Goal: Information Seeking & Learning: Understand process/instructions

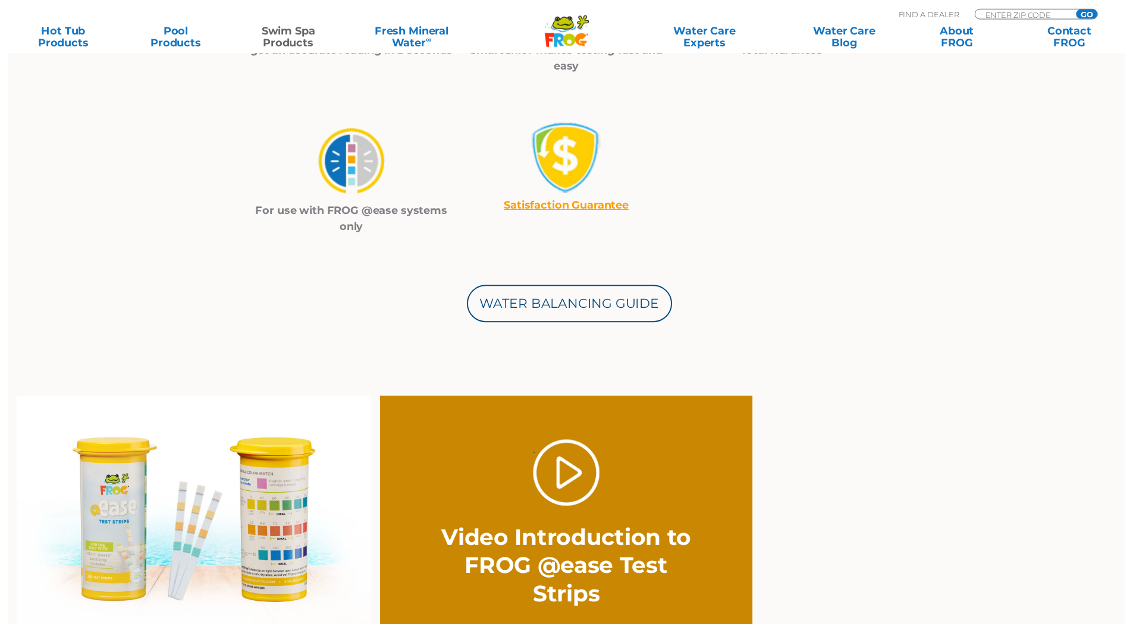
scroll to position [713, 0]
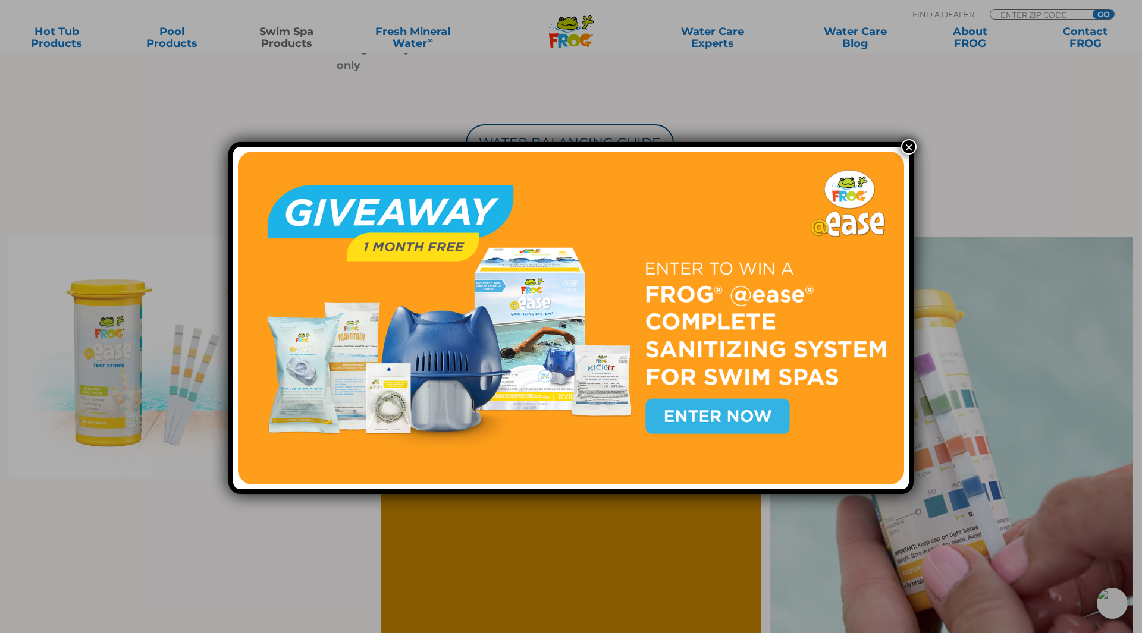
click at [903, 149] on button "×" at bounding box center [908, 146] width 15 height 15
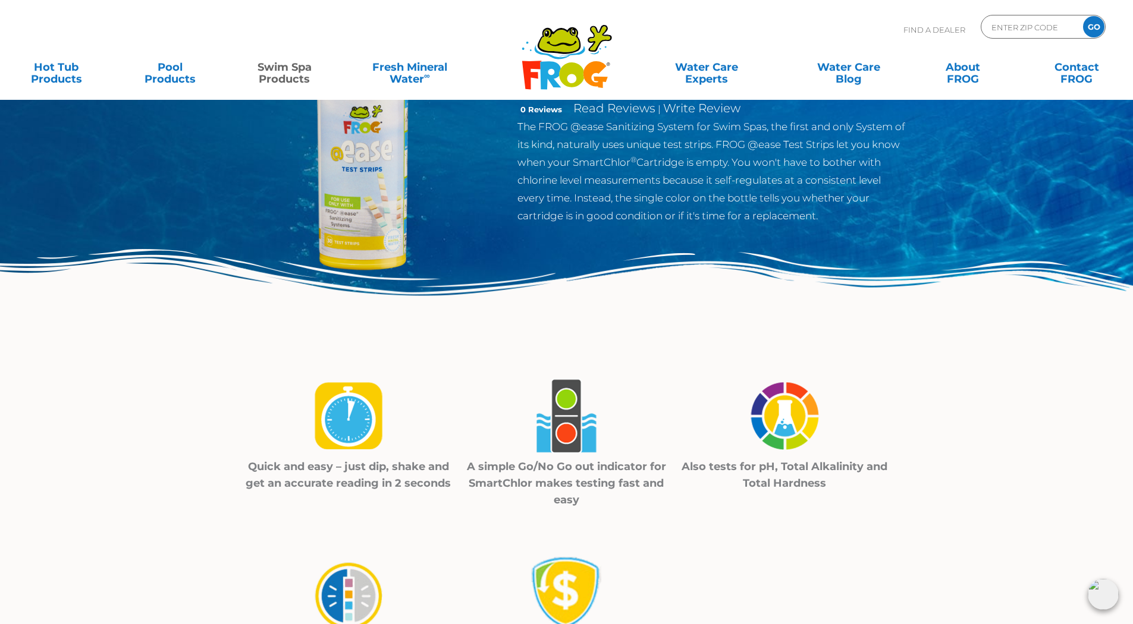
scroll to position [416, 0]
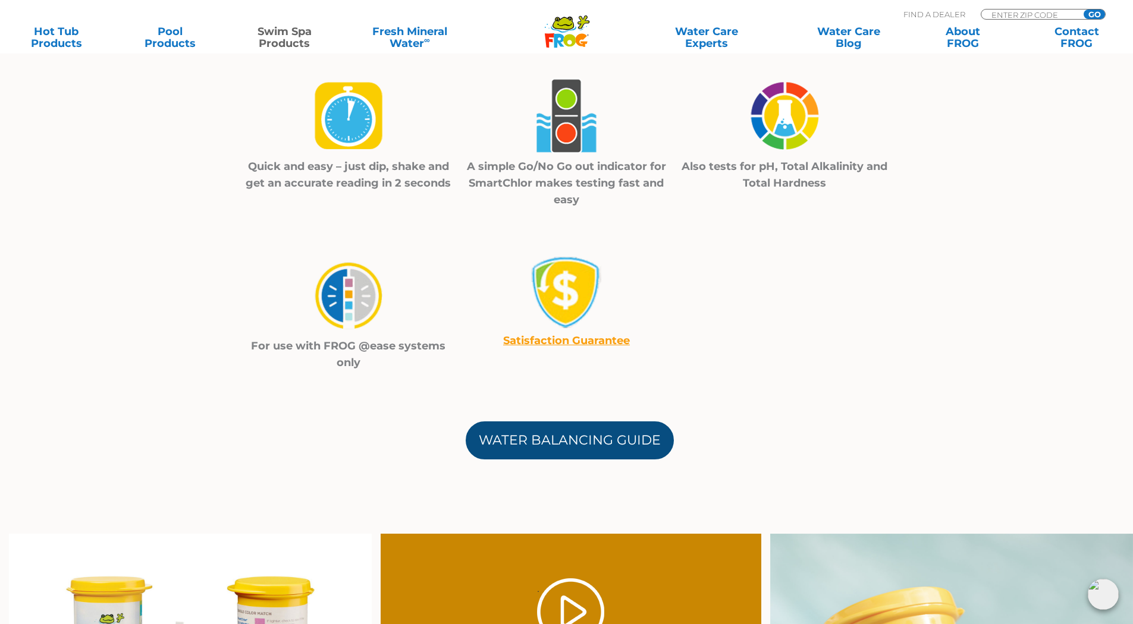
click at [596, 442] on link "Water Balancing Guide" at bounding box center [570, 441] width 208 height 38
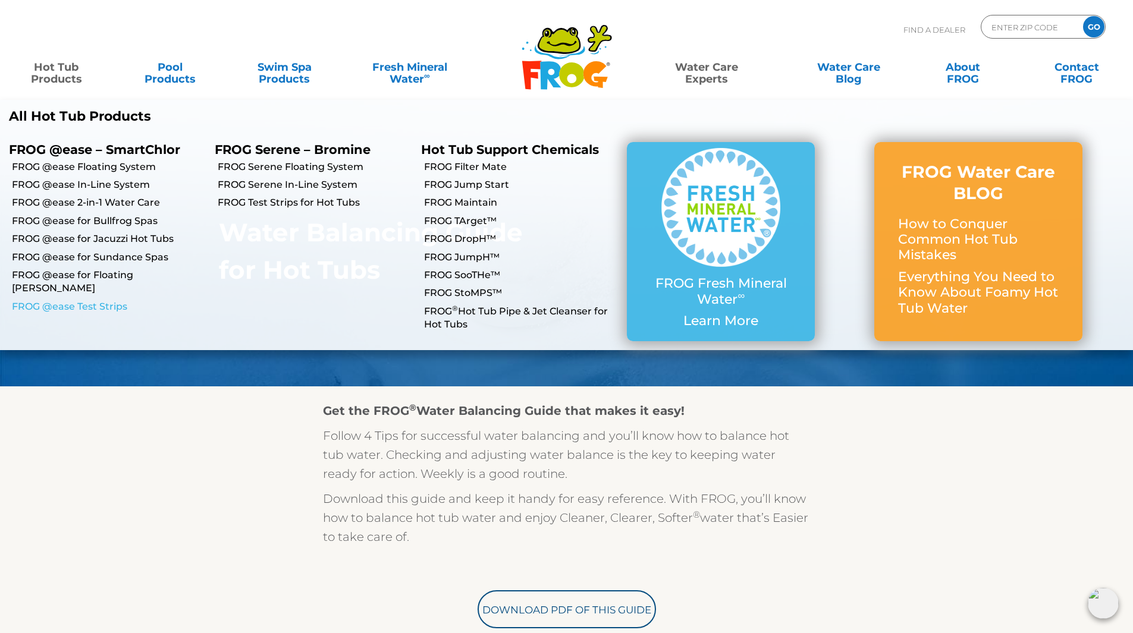
click at [92, 300] on link "FROG @ease Test Strips" at bounding box center [109, 306] width 194 height 13
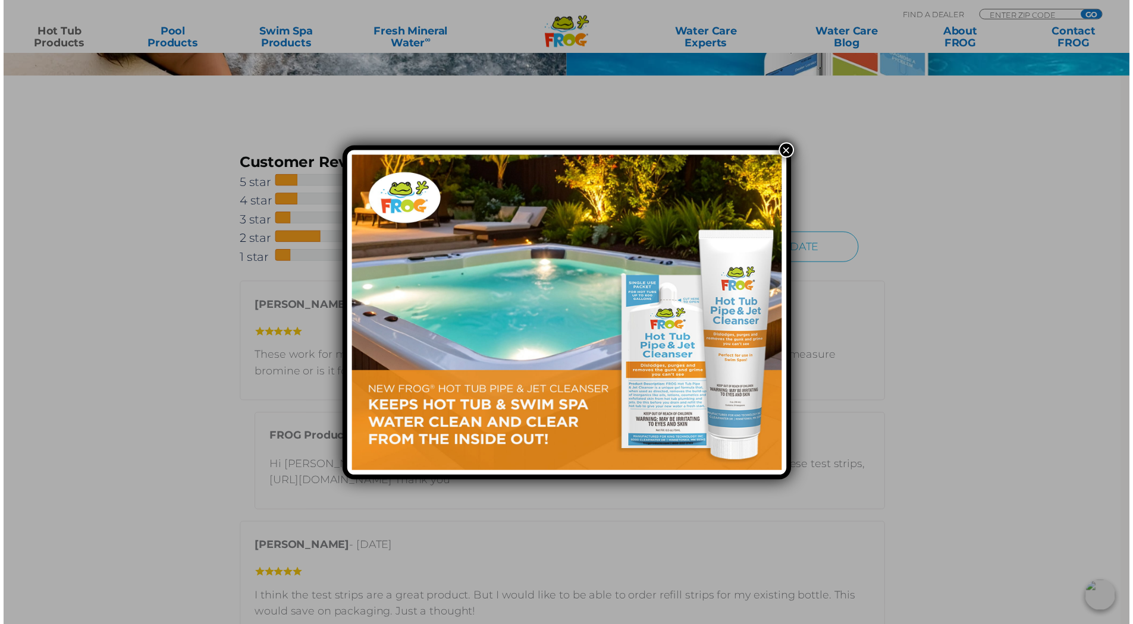
scroll to position [1668, 0]
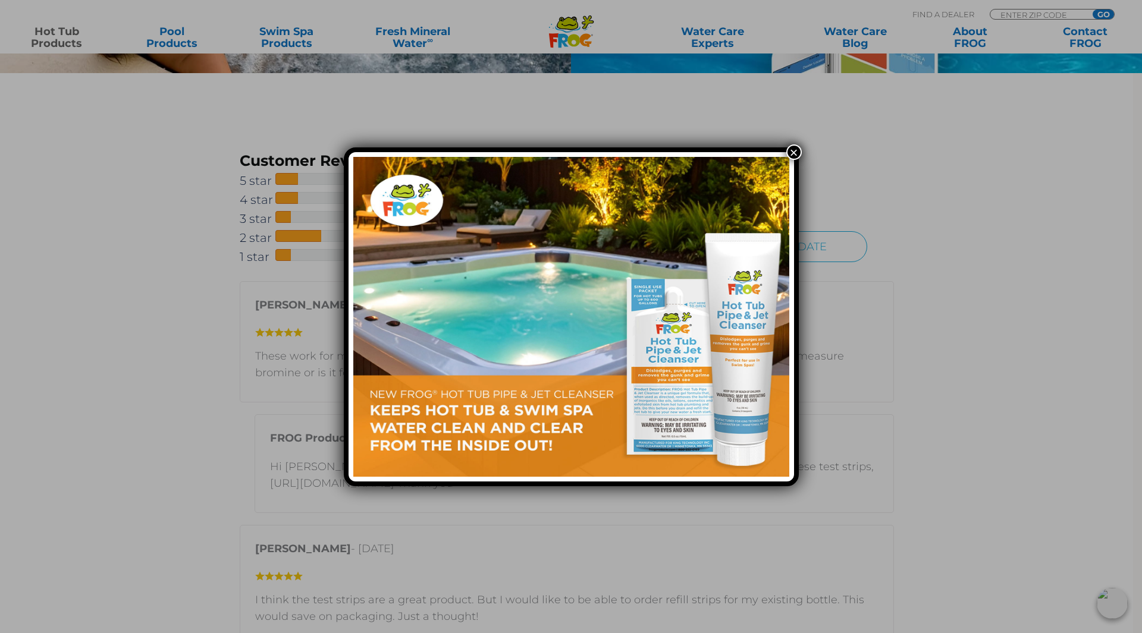
click at [792, 156] on button "×" at bounding box center [793, 151] width 15 height 15
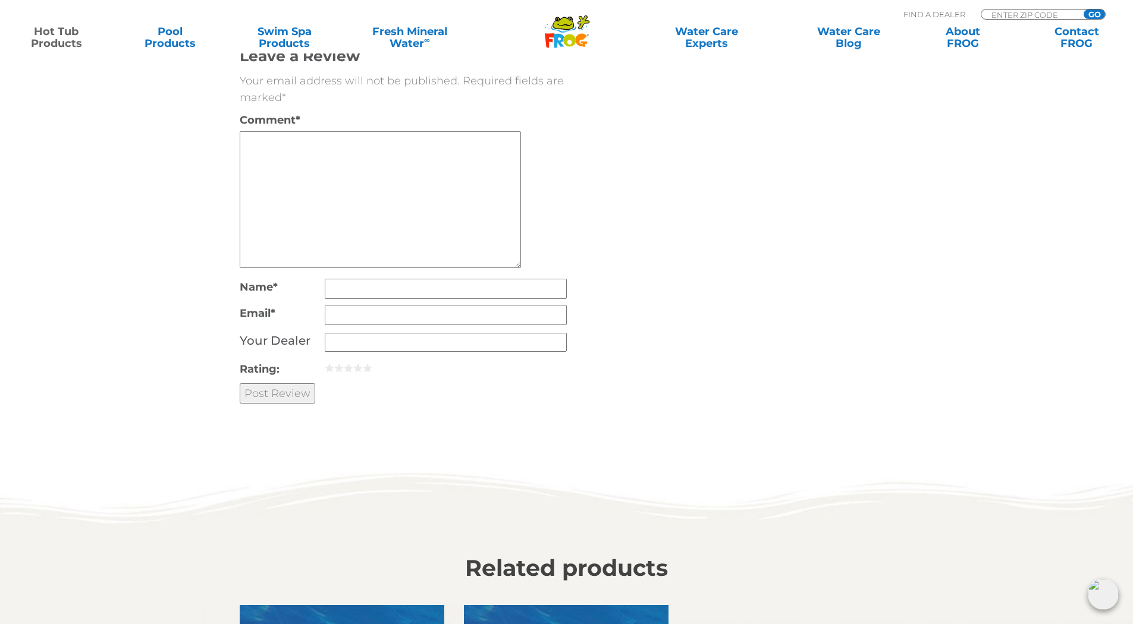
scroll to position [3274, 0]
